Goal: Information Seeking & Learning: Learn about a topic

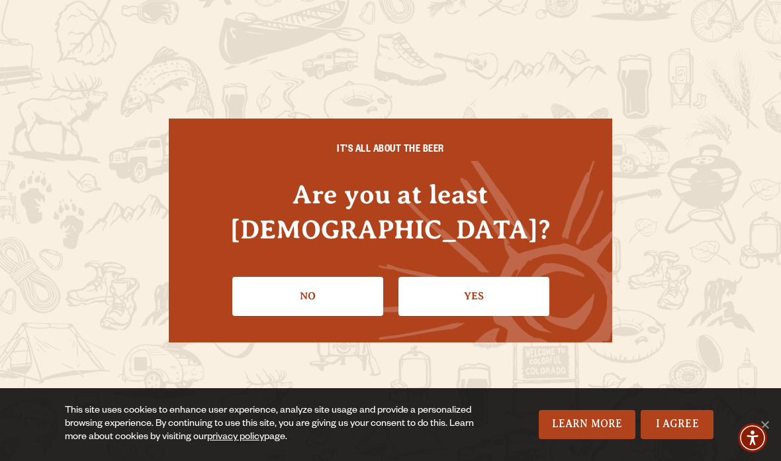
click at [472, 277] on link "Yes" at bounding box center [474, 296] width 151 height 38
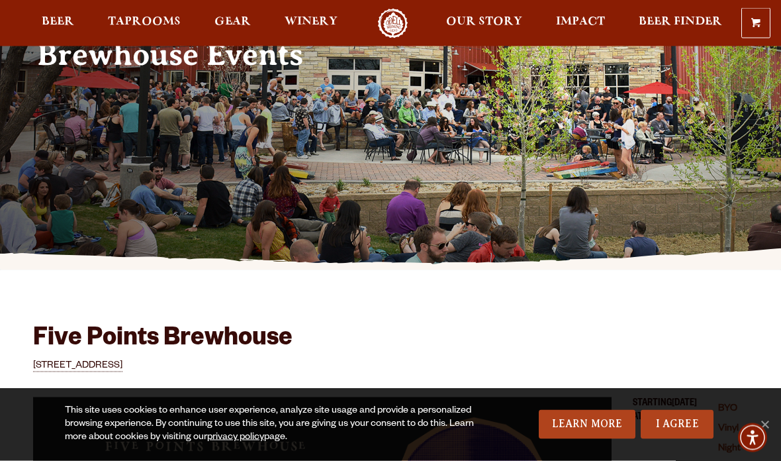
scroll to position [161, 0]
click at [679, 439] on link "I Agree" at bounding box center [677, 424] width 73 height 29
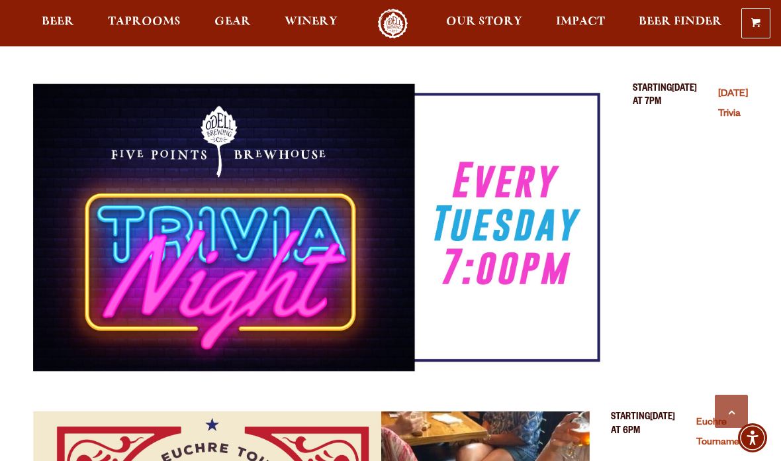
scroll to position [1089, 0]
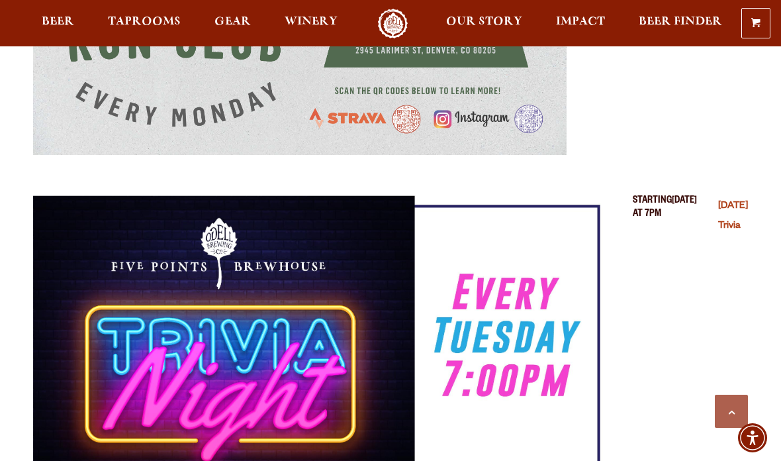
click at [54, 23] on span "Beer" at bounding box center [58, 22] width 32 height 11
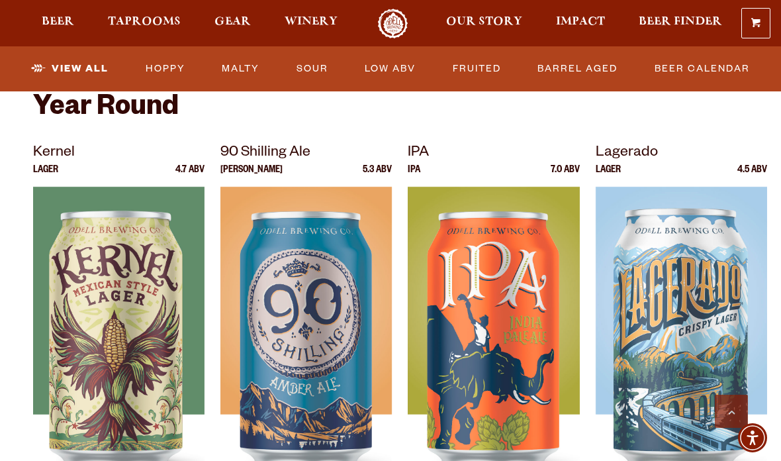
scroll to position [519, 0]
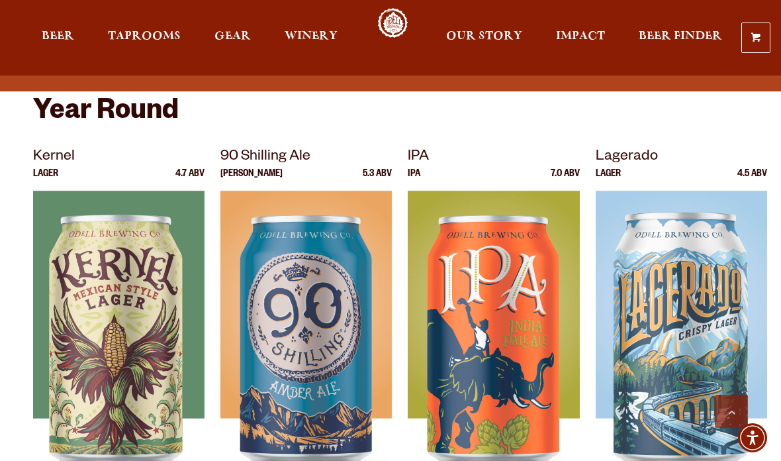
click at [257, 342] on div at bounding box center [307, 356] width 172 height 331
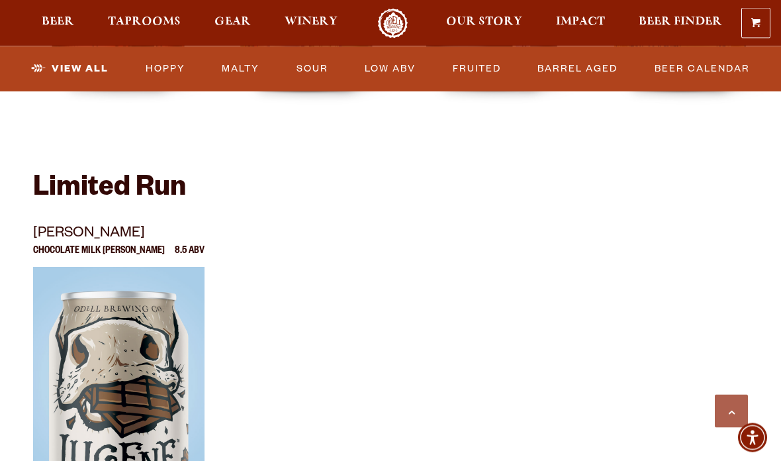
scroll to position [2172, 0]
click at [137, 22] on span "Taprooms" at bounding box center [144, 22] width 73 height 11
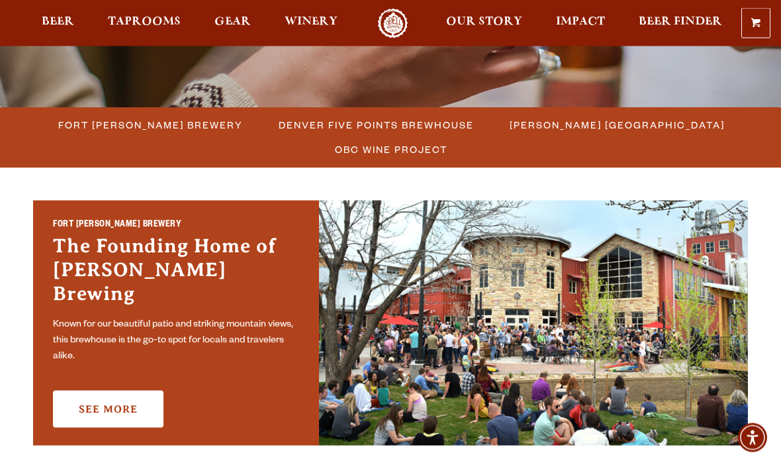
scroll to position [323, 0]
click at [111, 390] on link "See More" at bounding box center [108, 408] width 111 height 37
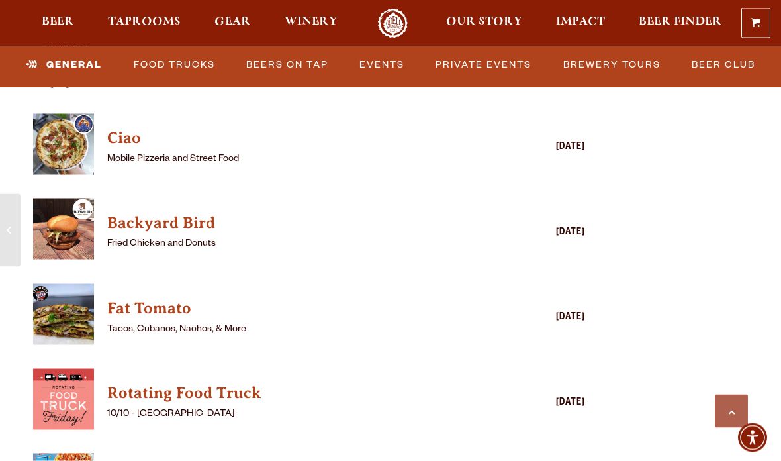
scroll to position [3340, 0]
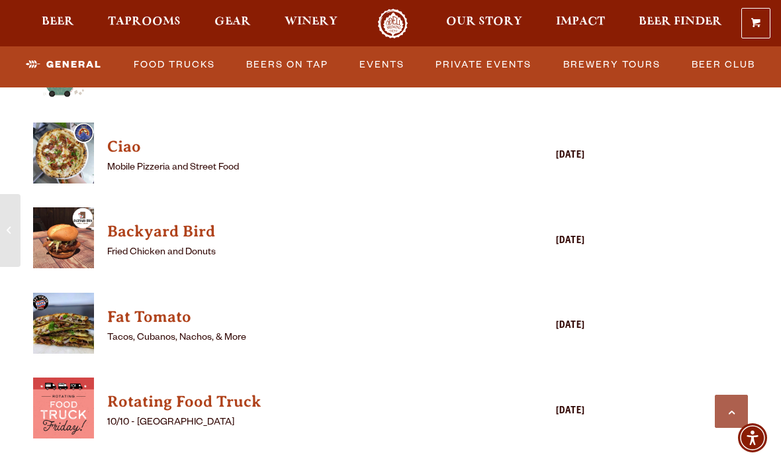
click at [489, 66] on link "Private Events" at bounding box center [483, 65] width 107 height 30
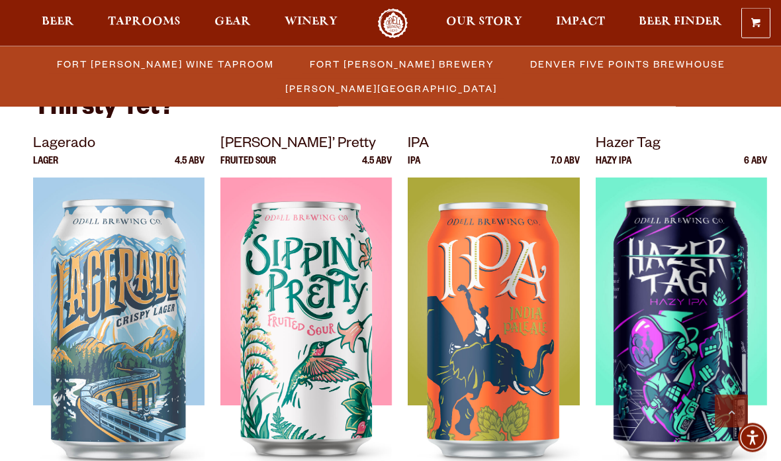
scroll to position [2933, 0]
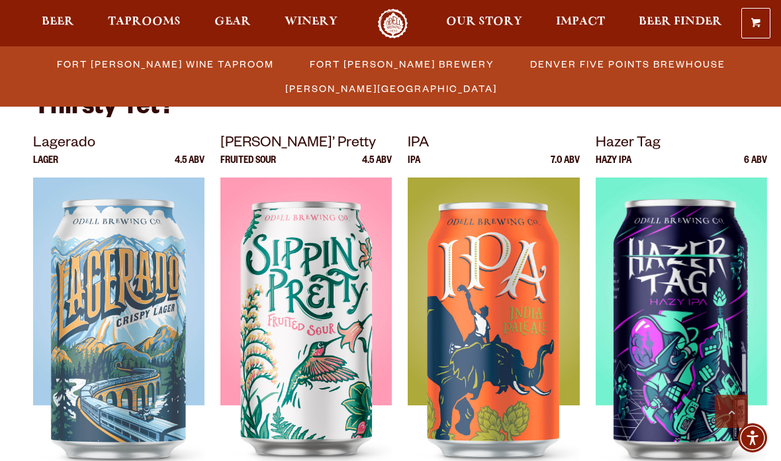
click at [476, 332] on img at bounding box center [494, 342] width 172 height 331
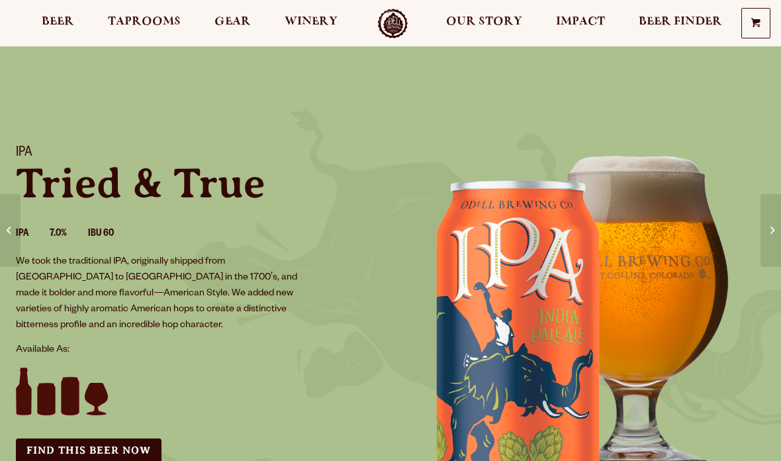
click at [488, 323] on img at bounding box center [586, 324] width 391 height 391
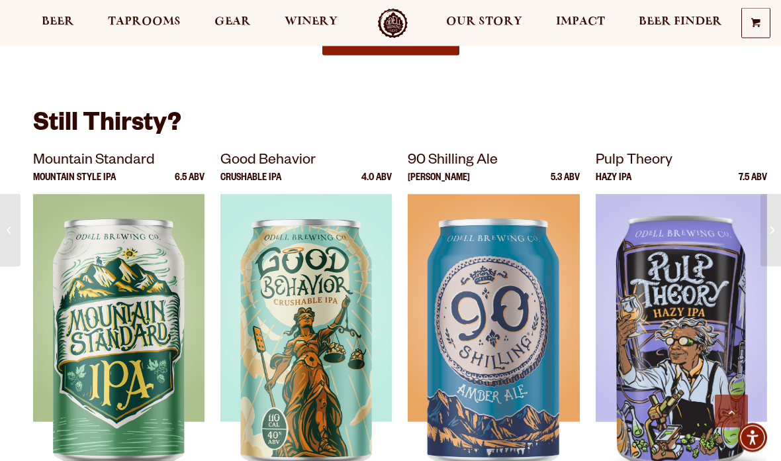
scroll to position [1820, 0]
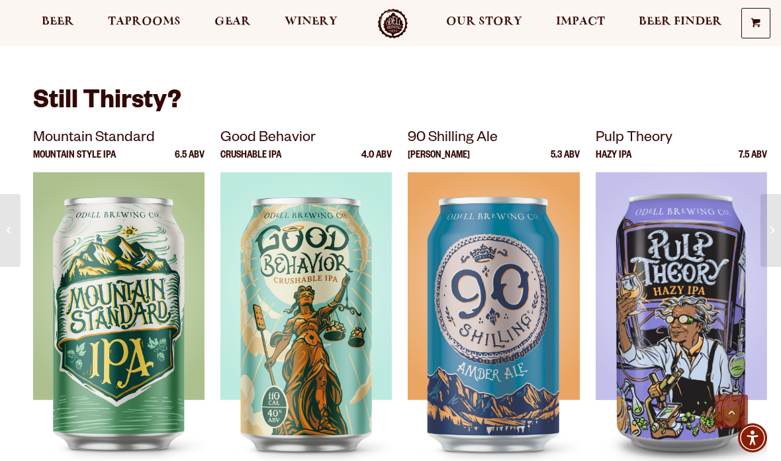
click at [482, 338] on div at bounding box center [494, 337] width 172 height 331
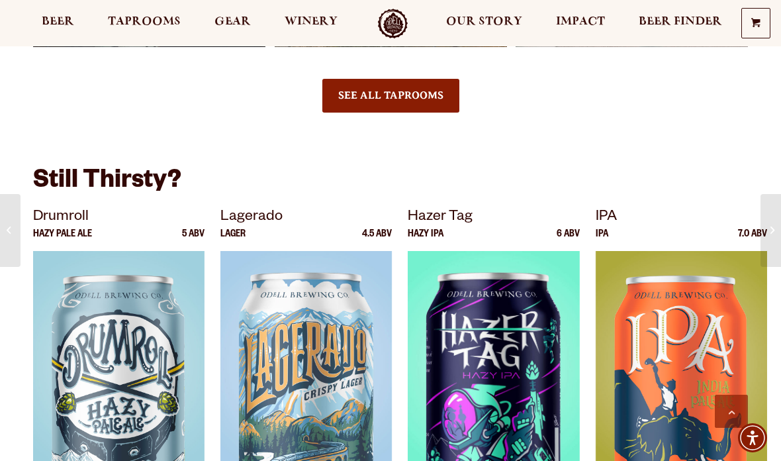
scroll to position [2249, 0]
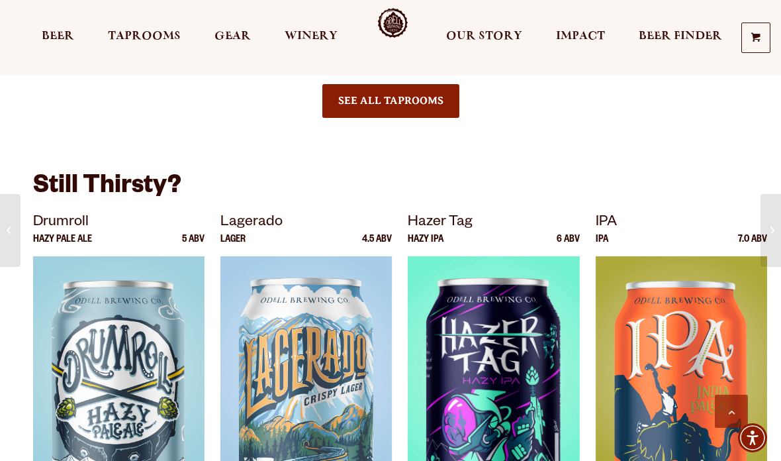
click at [468, 364] on div at bounding box center [494, 421] width 172 height 331
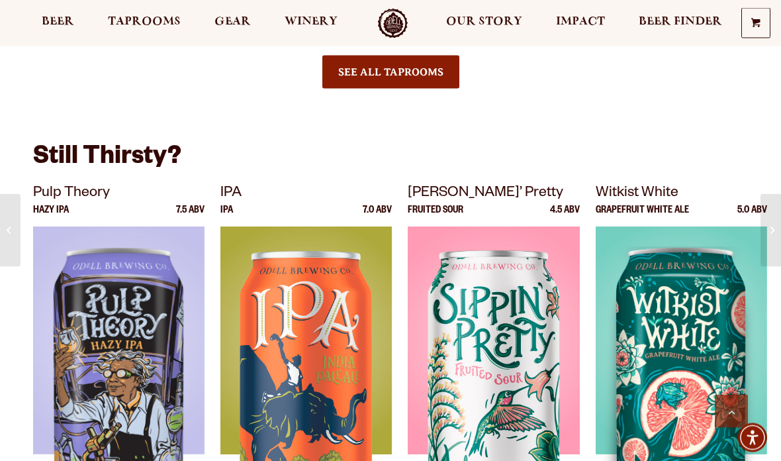
scroll to position [1218, 0]
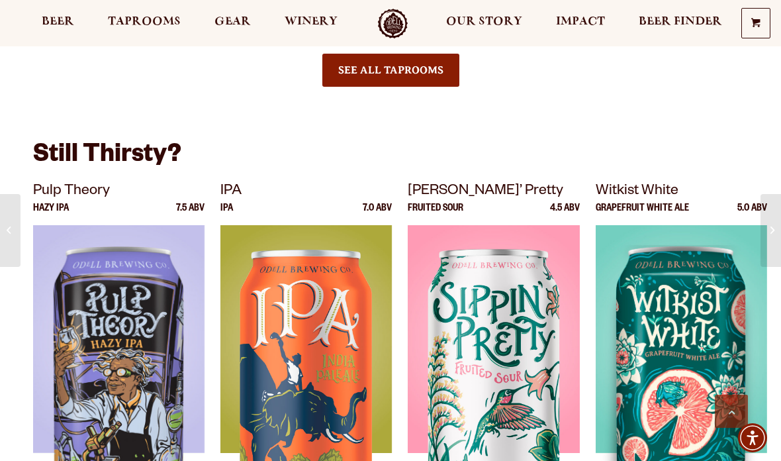
click at [64, 398] on div at bounding box center [119, 390] width 172 height 331
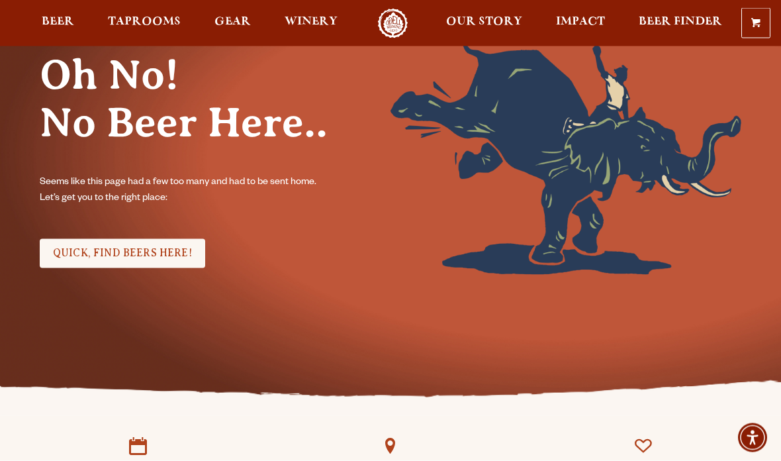
scroll to position [112, 0]
